Goal: Use online tool/utility: Utilize a website feature to perform a specific function

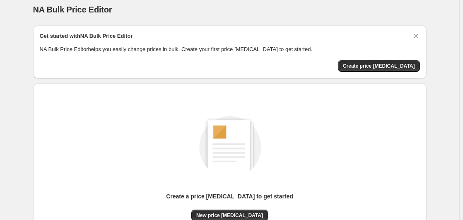
scroll to position [91, 0]
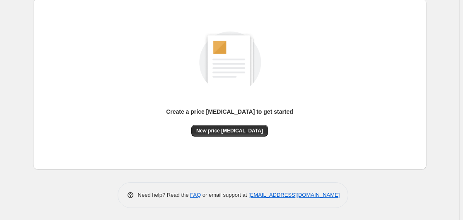
click at [245, 138] on div "Create a price [MEDICAL_DATA] to get started New price [MEDICAL_DATA]" at bounding box center [230, 83] width 380 height 157
click at [247, 131] on span "New price [MEDICAL_DATA]" at bounding box center [229, 130] width 67 height 7
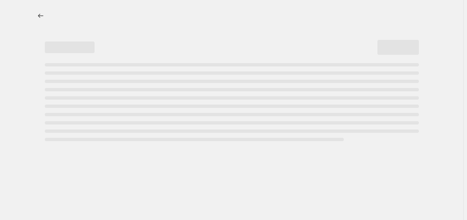
select select "percentage"
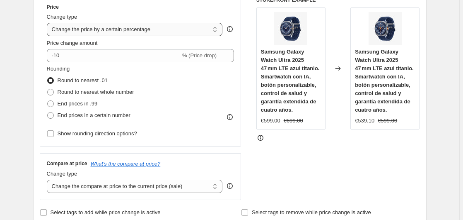
scroll to position [127, 0]
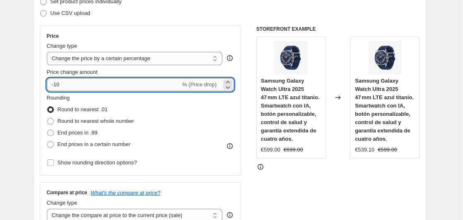
click at [98, 88] on input "-10" at bounding box center [114, 84] width 134 height 13
type input "-1"
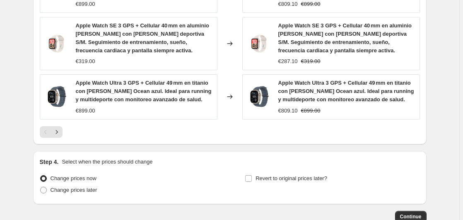
scroll to position [670, 0]
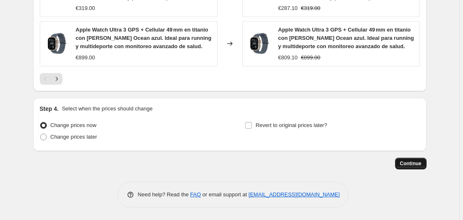
type input "-35"
click at [407, 163] on span "Continue" at bounding box center [411, 163] width 22 height 7
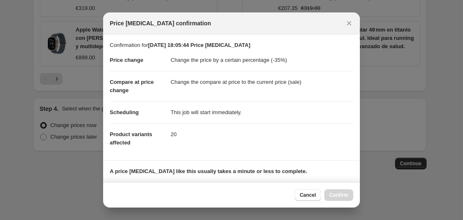
scroll to position [131, 0]
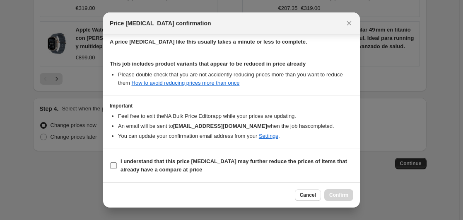
click at [165, 163] on b "I understand that this price [MEDICAL_DATA] may further reduce the prices of it…" at bounding box center [234, 165] width 227 height 15
click at [117, 163] on input "I understand that this price [MEDICAL_DATA] may further reduce the prices of it…" at bounding box center [113, 165] width 7 height 7
checkbox input "true"
drag, startPoint x: 322, startPoint y: 191, endPoint x: 331, endPoint y: 194, distance: 10.5
click at [322, 192] on div "Cancel Confirm" at bounding box center [324, 195] width 58 height 12
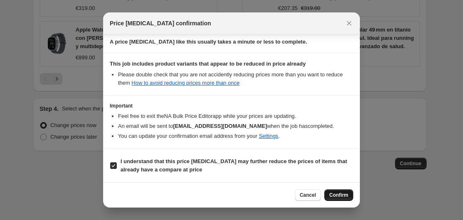
click at [336, 195] on span "Confirm" at bounding box center [338, 194] width 19 height 7
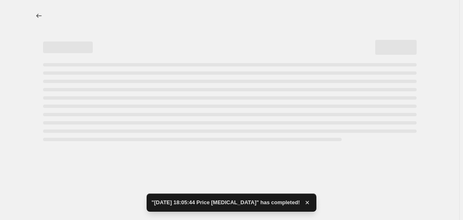
select select "percentage"
